Goal: Understand process/instructions

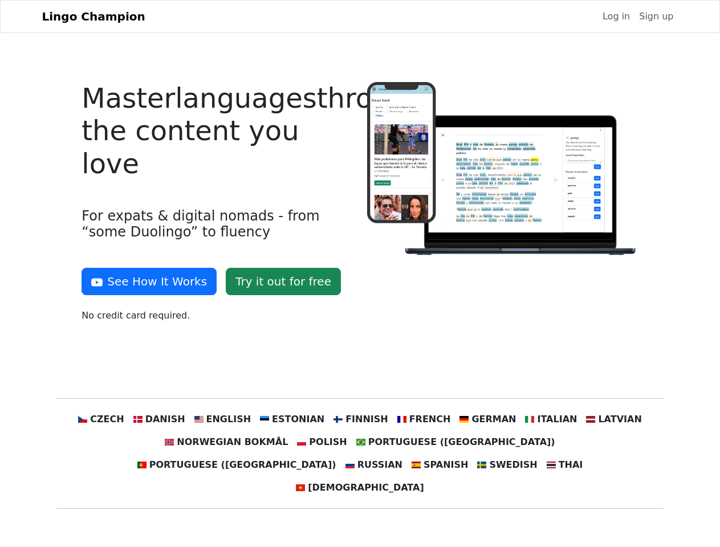
click at [360, 274] on div at bounding box center [502, 207] width 285 height 250
click at [145, 282] on button "See How It Works" at bounding box center [149, 281] width 135 height 27
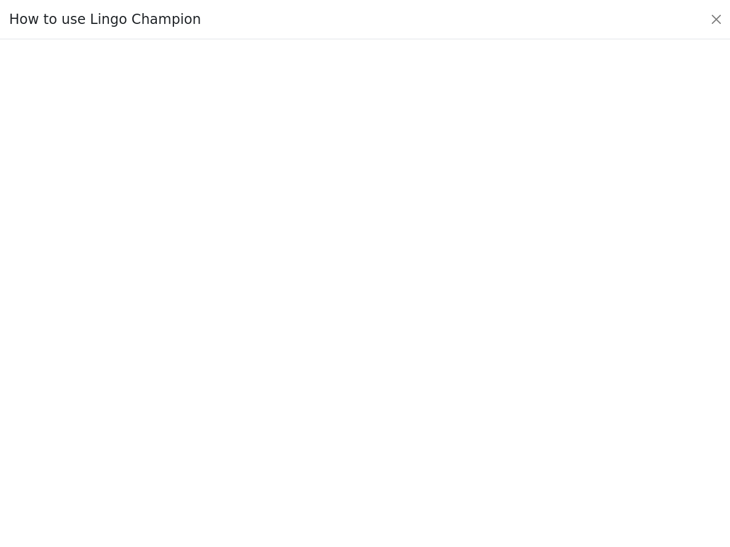
click at [123, 420] on div at bounding box center [365, 293] width 676 height 400
click at [176, 420] on div at bounding box center [365, 293] width 676 height 400
click at [234, 420] on div at bounding box center [365, 293] width 676 height 400
click at [296, 420] on div at bounding box center [365, 293] width 676 height 400
click at [359, 420] on div at bounding box center [365, 293] width 676 height 400
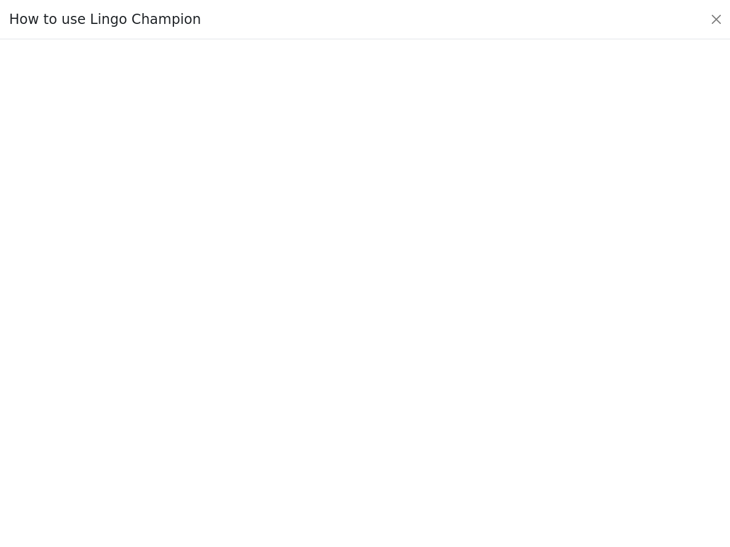
click at [416, 420] on div at bounding box center [365, 293] width 676 height 400
click at [475, 420] on div at bounding box center [365, 293] width 676 height 400
click at [534, 420] on div at bounding box center [365, 293] width 676 height 400
